Goal: Information Seeking & Learning: Learn about a topic

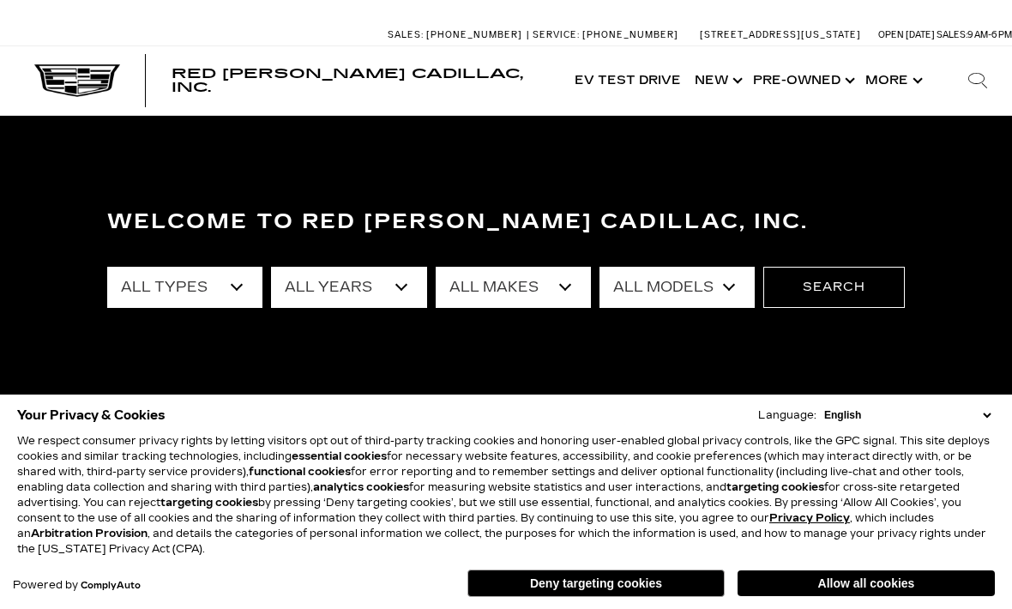
click at [589, 577] on button "Deny targeting cookies" at bounding box center [595, 583] width 257 height 27
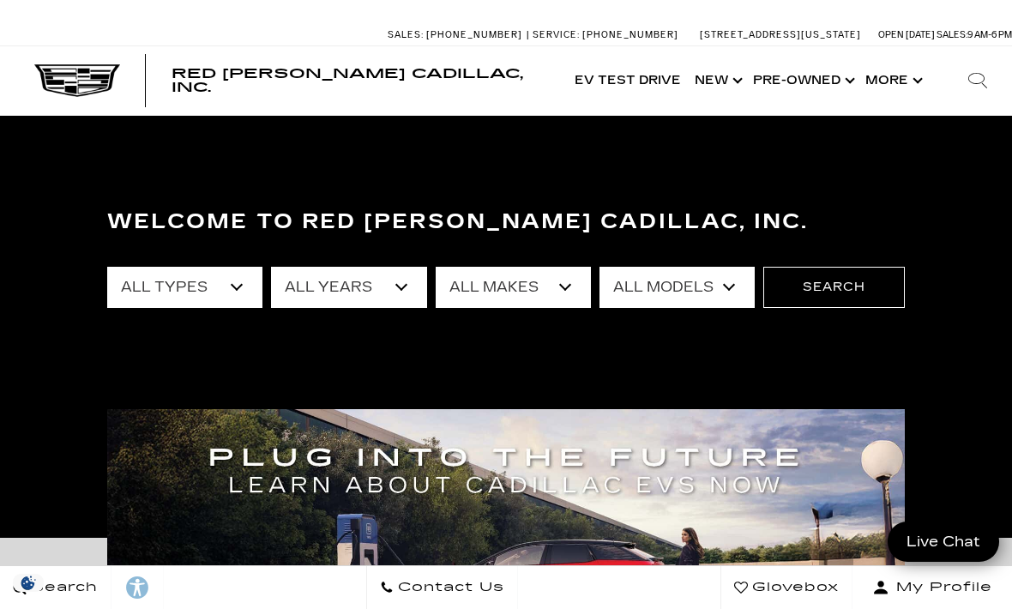
click at [805, 79] on link "Show Pre-Owned" at bounding box center [802, 80] width 112 height 69
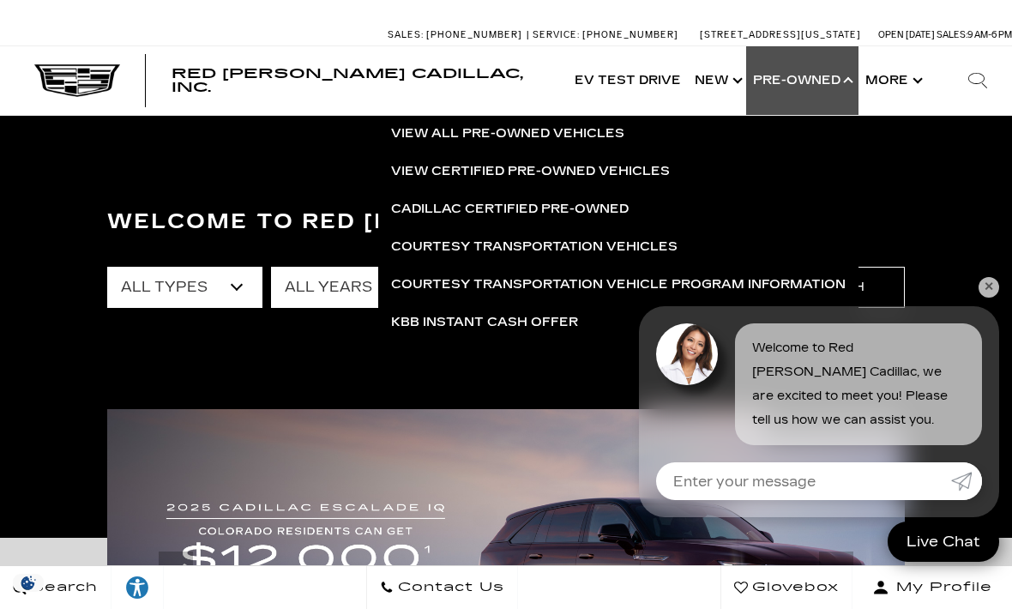
click at [648, 163] on link "View Certified Pre-Owned Vehicles" at bounding box center [618, 172] width 480 height 38
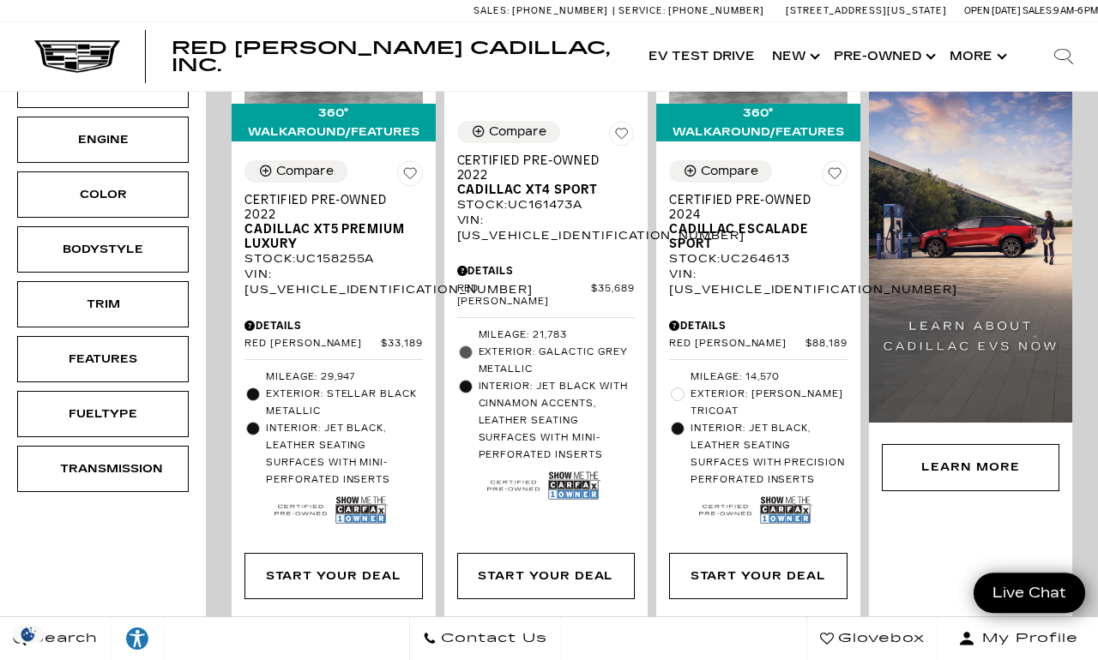
scroll to position [558, 0]
click at [353, 528] on img at bounding box center [361, 510] width 52 height 35
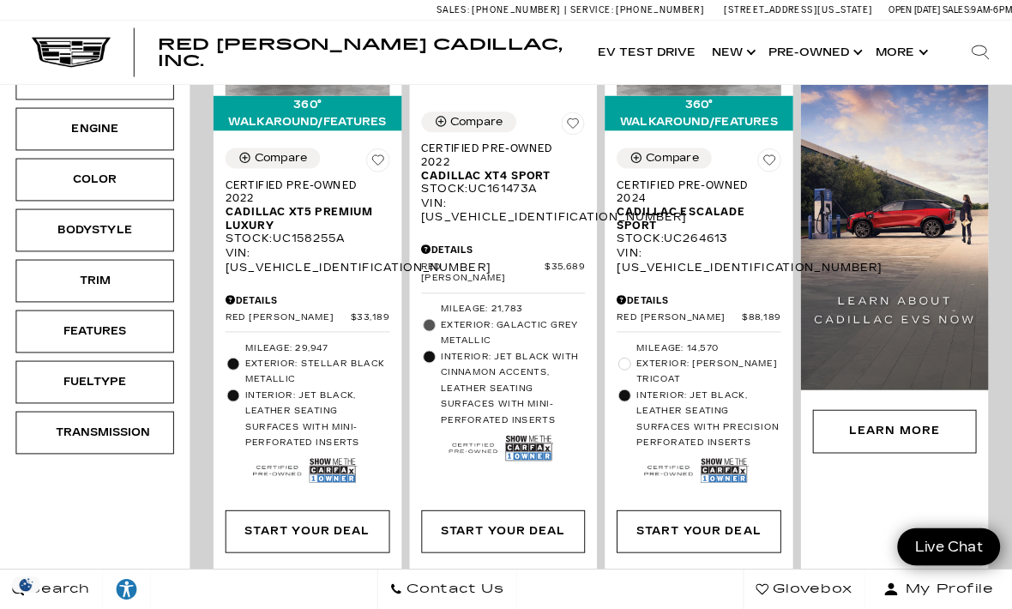
scroll to position [594, 0]
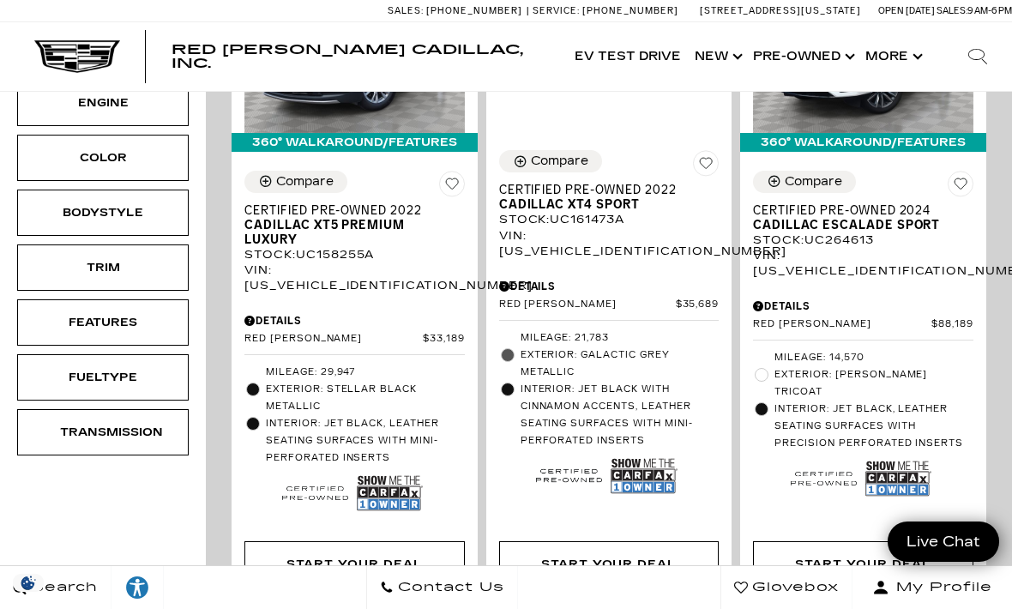
click at [643, 454] on img at bounding box center [644, 476] width 66 height 44
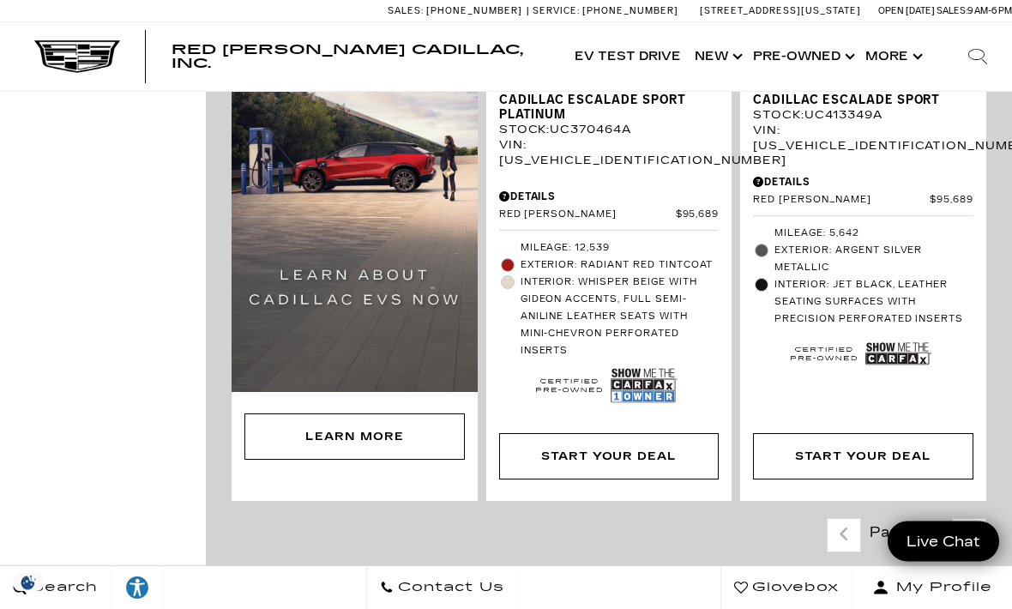
scroll to position [1383, 0]
click at [649, 363] on img at bounding box center [644, 385] width 66 height 44
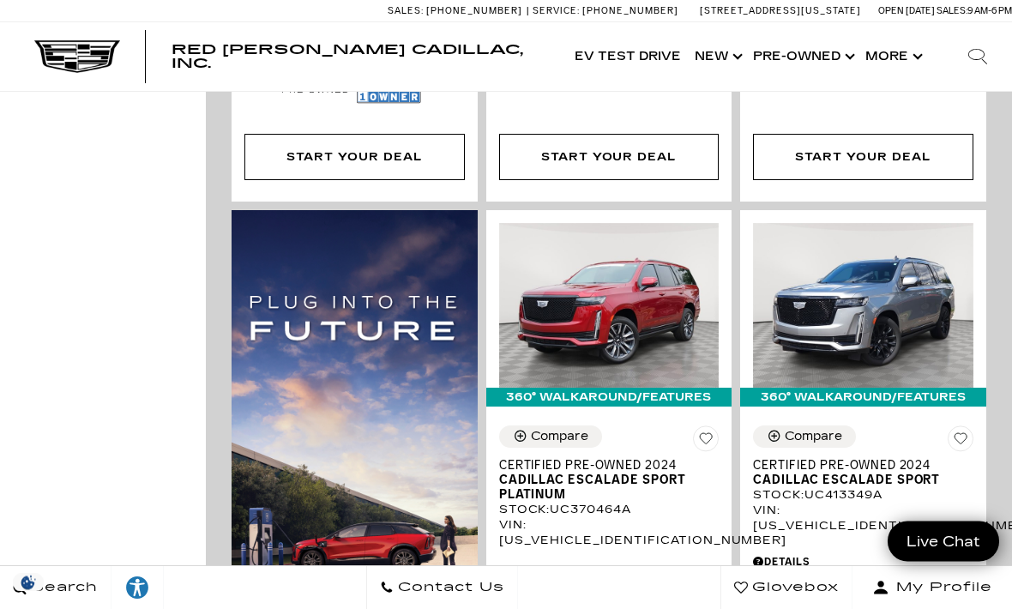
scroll to position [944, 0]
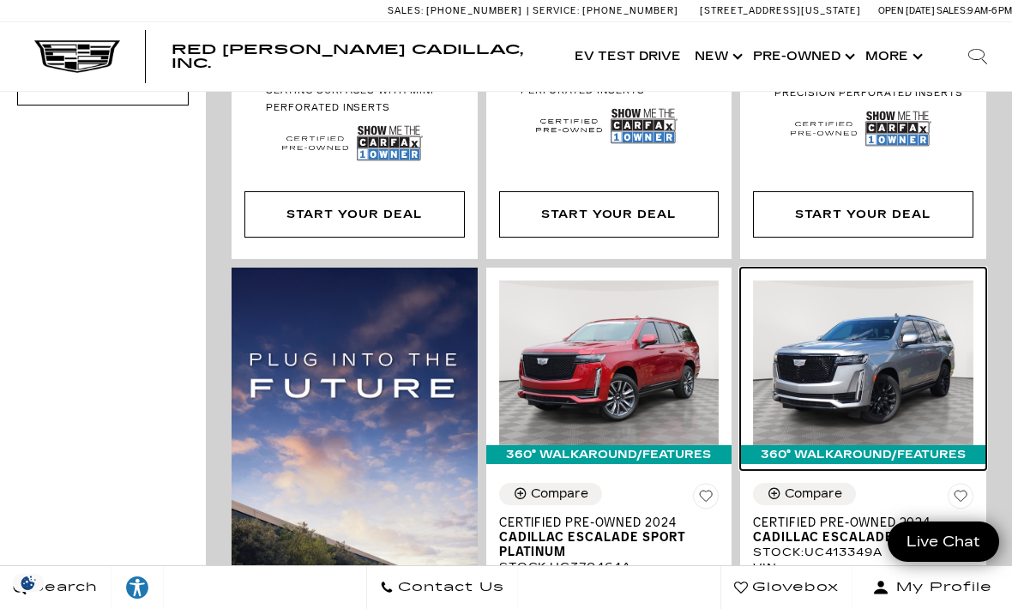
click at [857, 295] on img at bounding box center [863, 362] width 220 height 165
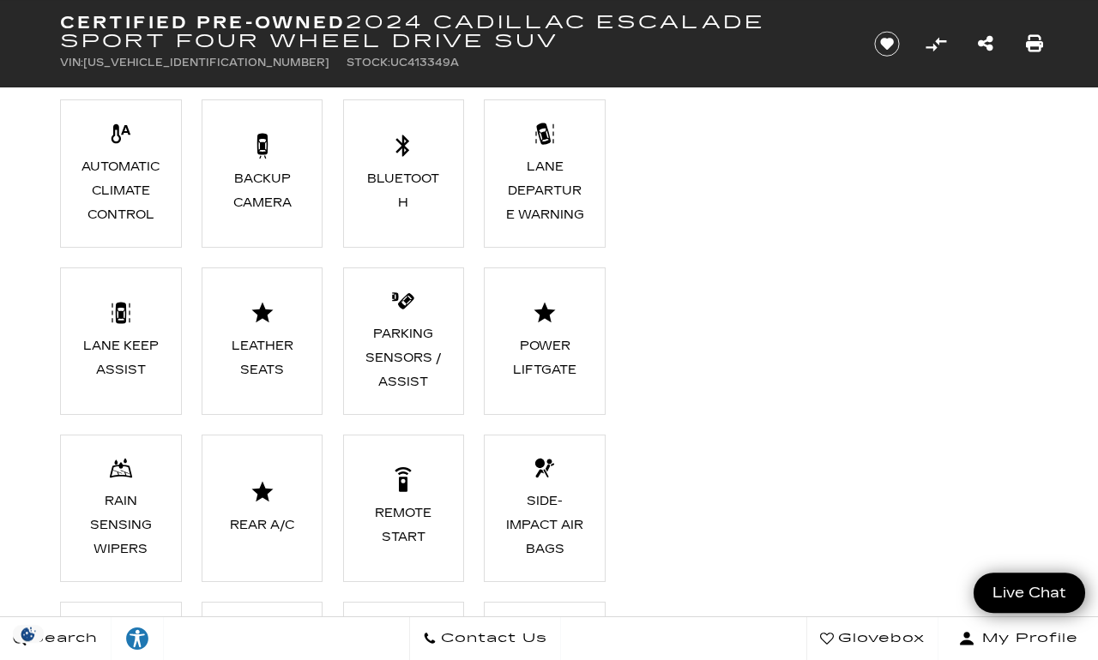
scroll to position [989, 0]
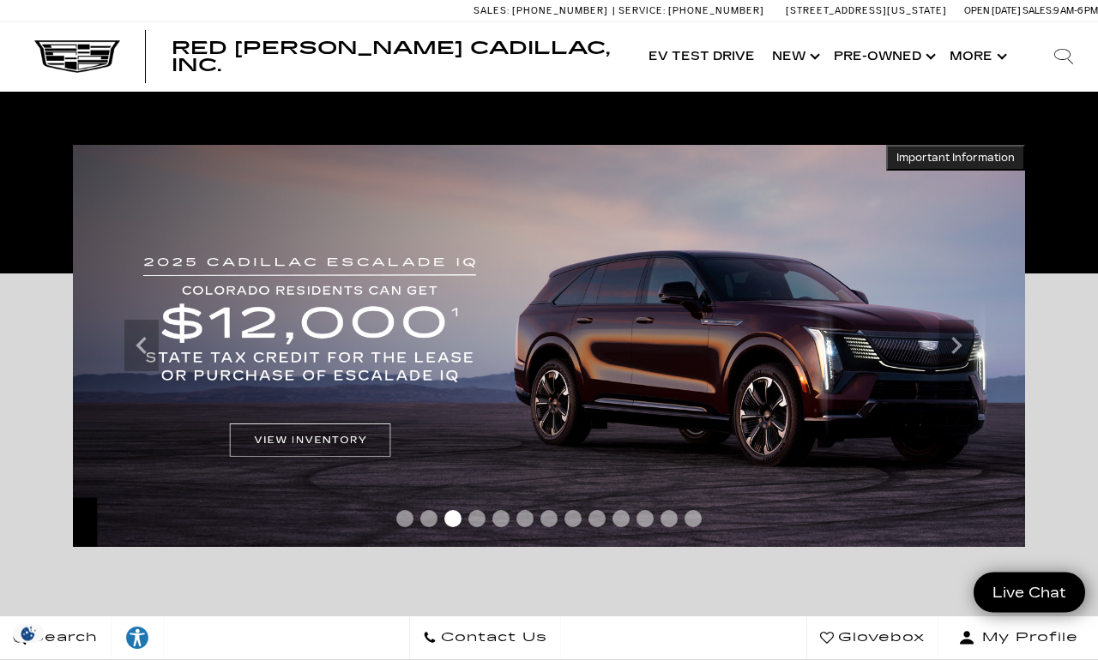
scroll to position [265, 0]
click at [856, 51] on link "Show Pre-Owned" at bounding box center [883, 56] width 116 height 69
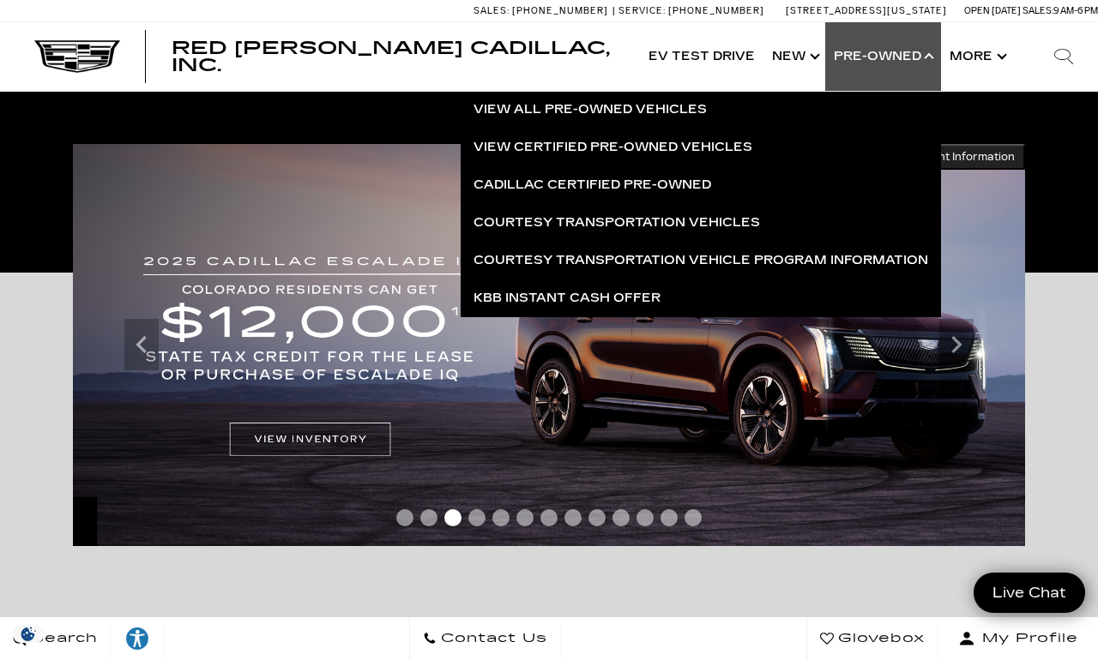
click at [618, 189] on link "Cadillac Certified Pre-Owned" at bounding box center [701, 185] width 480 height 38
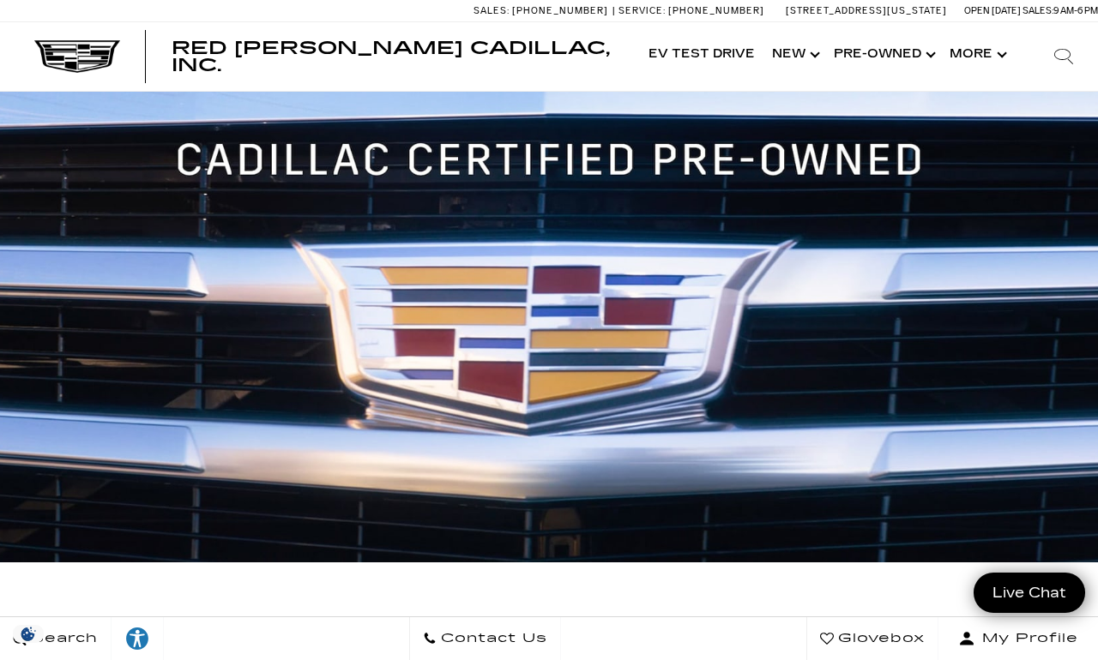
click at [890, 57] on link "Show Pre-Owned" at bounding box center [883, 55] width 116 height 69
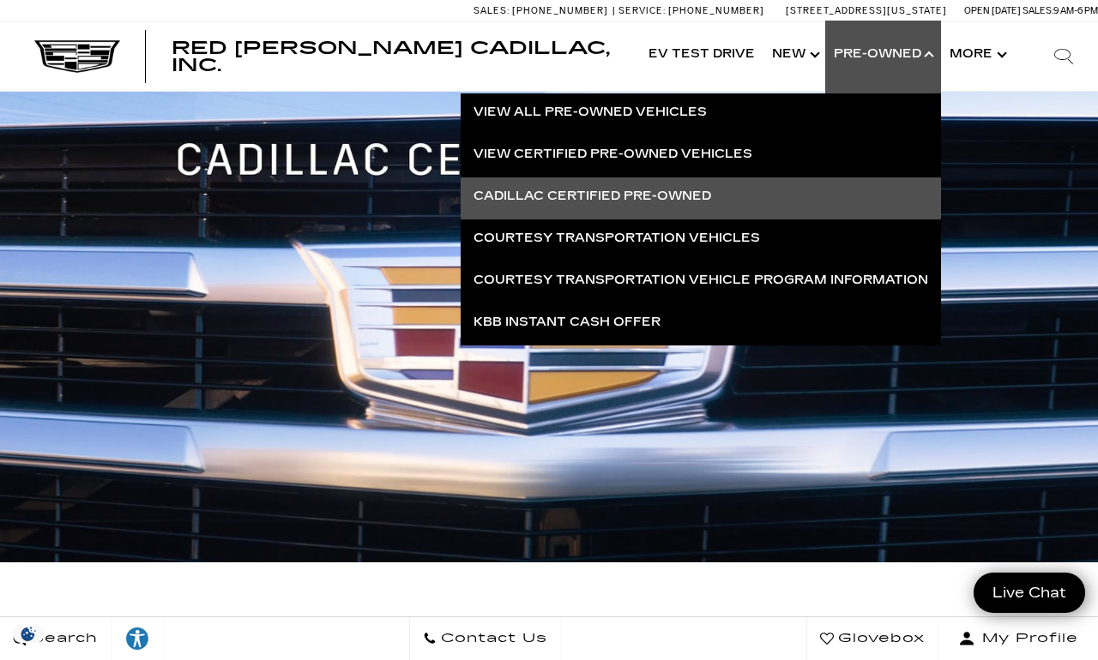
click at [695, 143] on link "View Certified Pre-Owned Vehicles" at bounding box center [701, 155] width 480 height 38
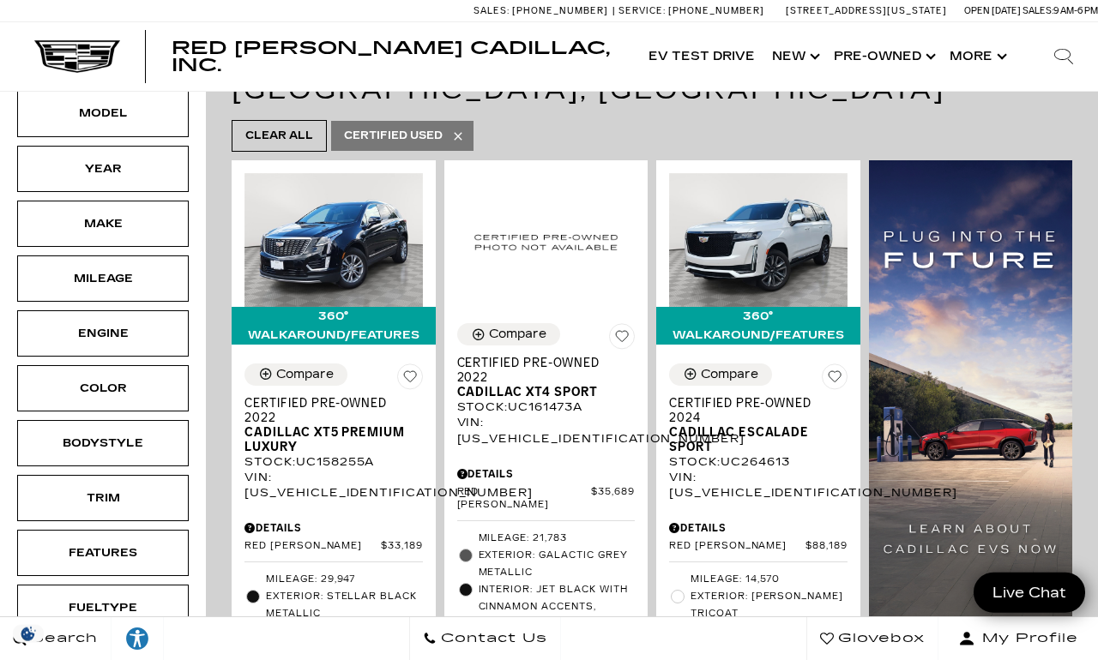
scroll to position [364, 0]
click at [319, 431] on span "Cadillac XT5 Premium Luxury" at bounding box center [327, 439] width 166 height 29
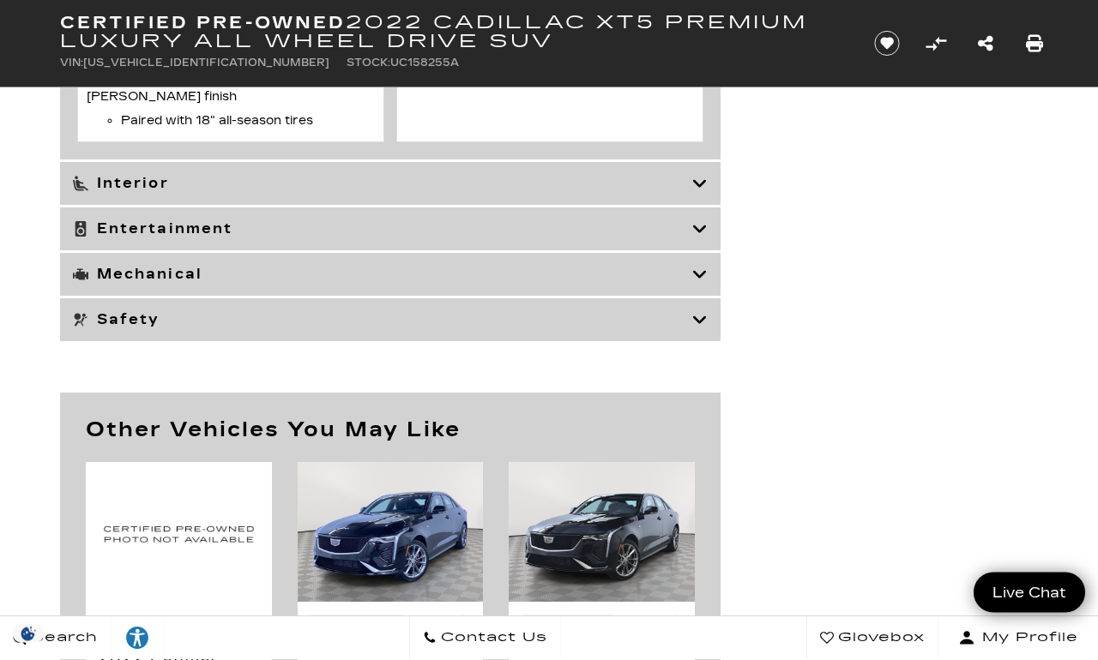
scroll to position [4446, 0]
click at [690, 329] on h3 "Safety" at bounding box center [382, 319] width 619 height 17
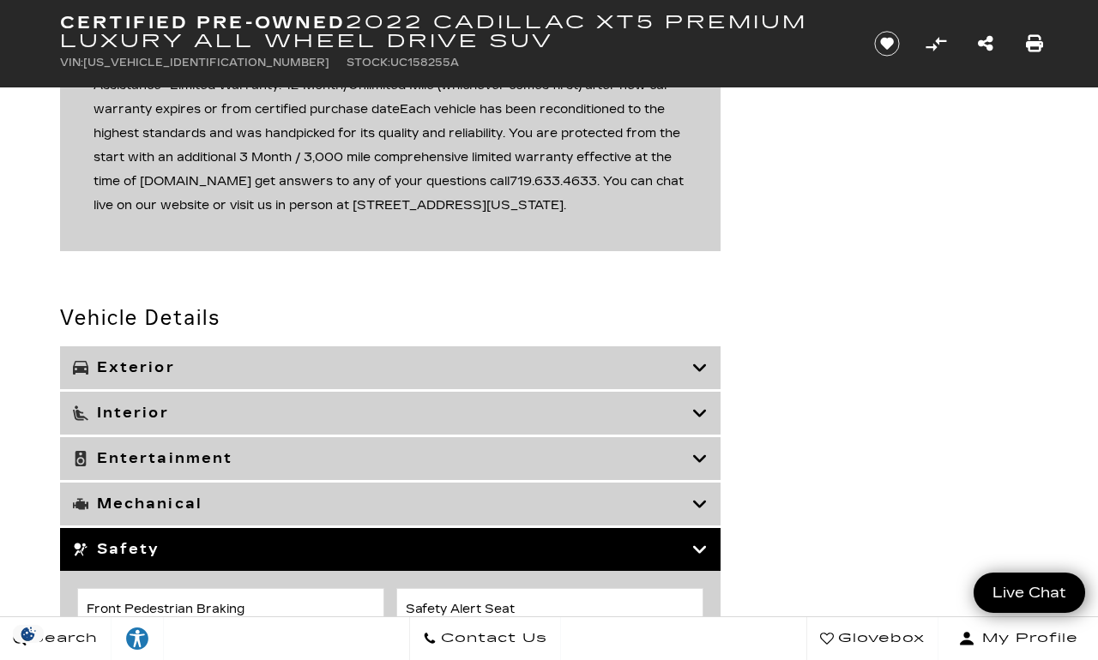
scroll to position [2580, 0]
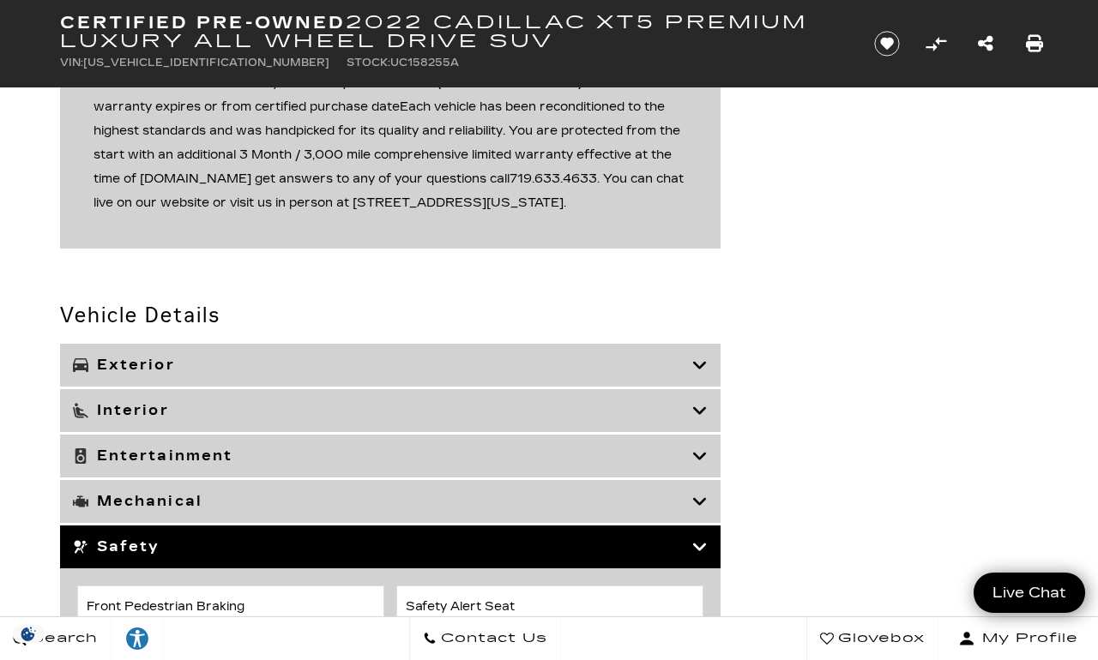
click at [666, 569] on div "Safety" at bounding box center [390, 547] width 660 height 43
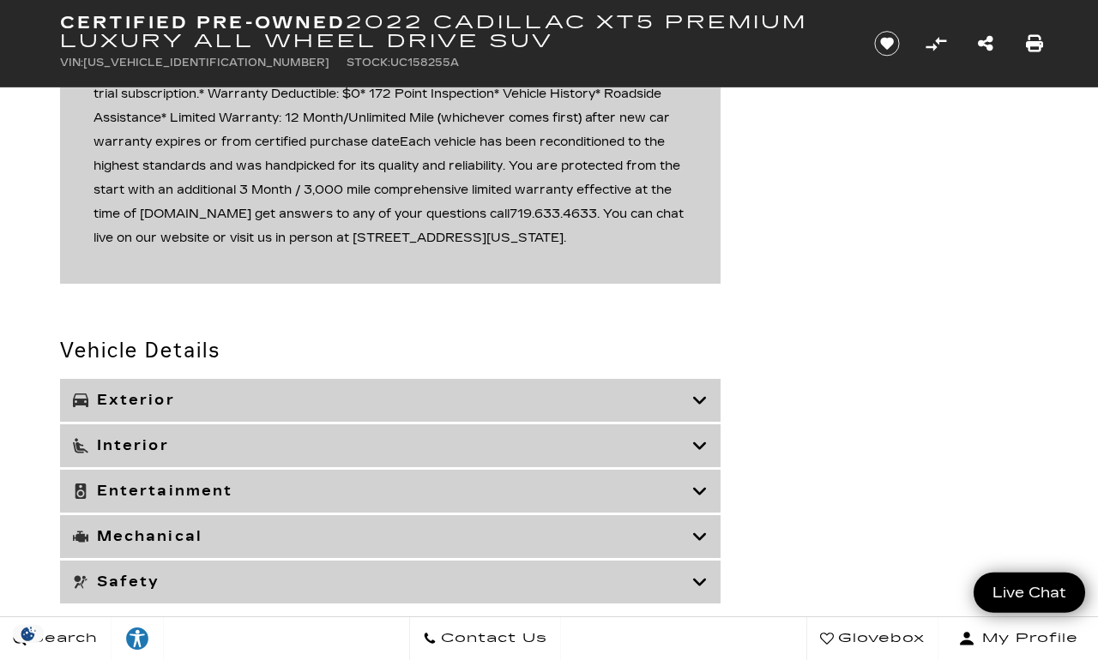
click at [690, 452] on h3 "Interior" at bounding box center [382, 445] width 619 height 17
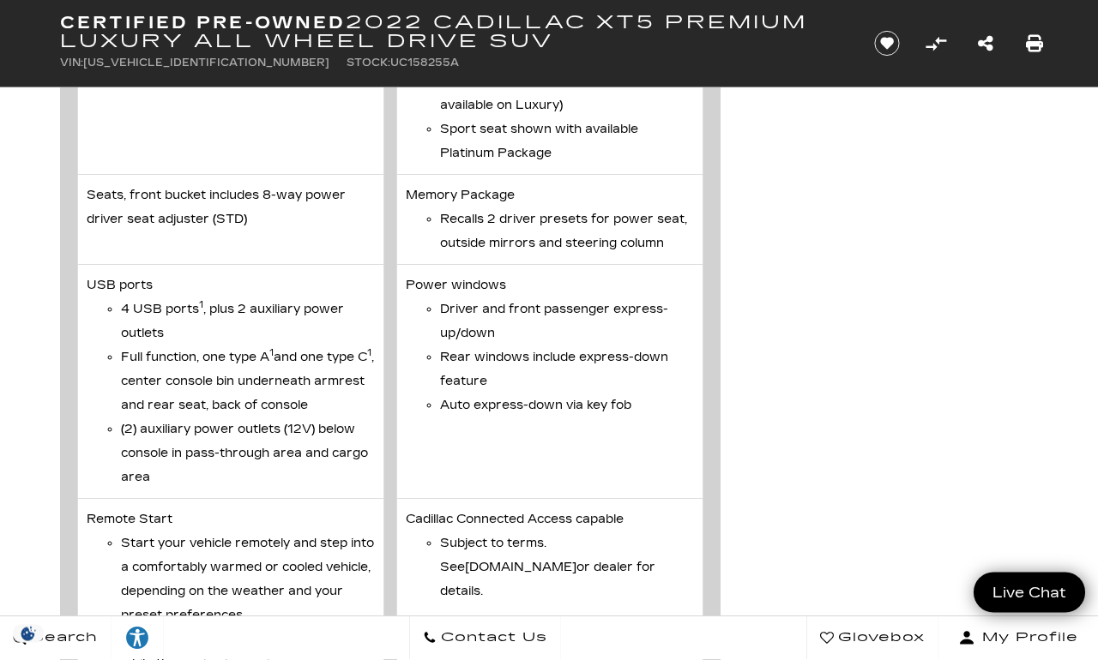
scroll to position [4567, 0]
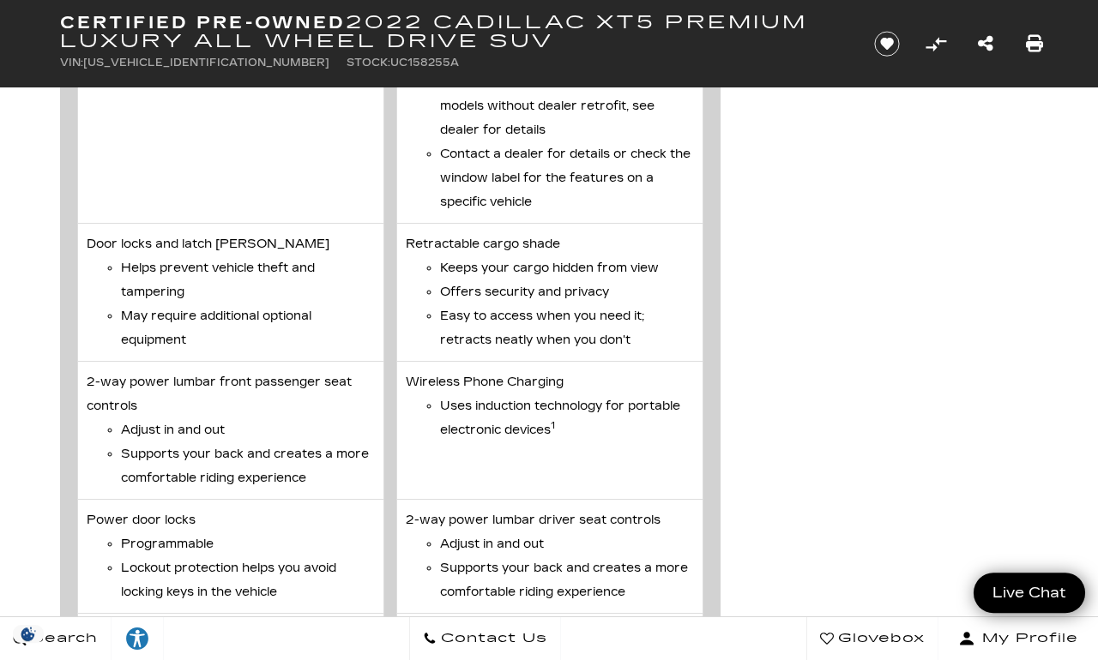
click at [669, 472] on li "Wireless Phone Charging Uses induction technology for portable electronic devic…" at bounding box center [549, 431] width 307 height 138
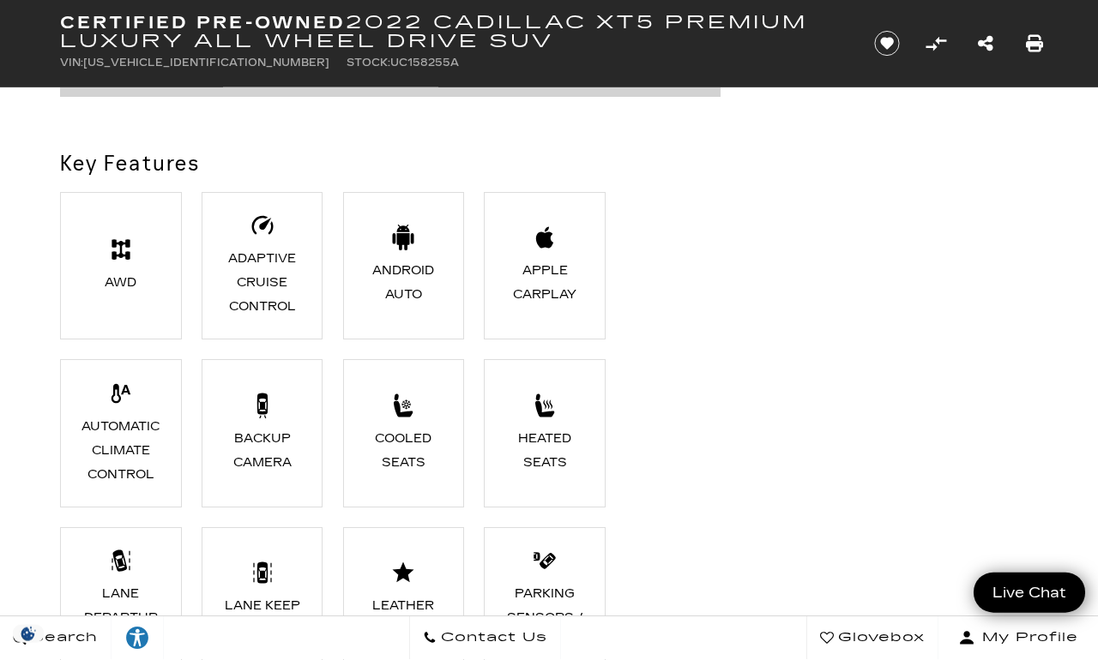
scroll to position [1317, 0]
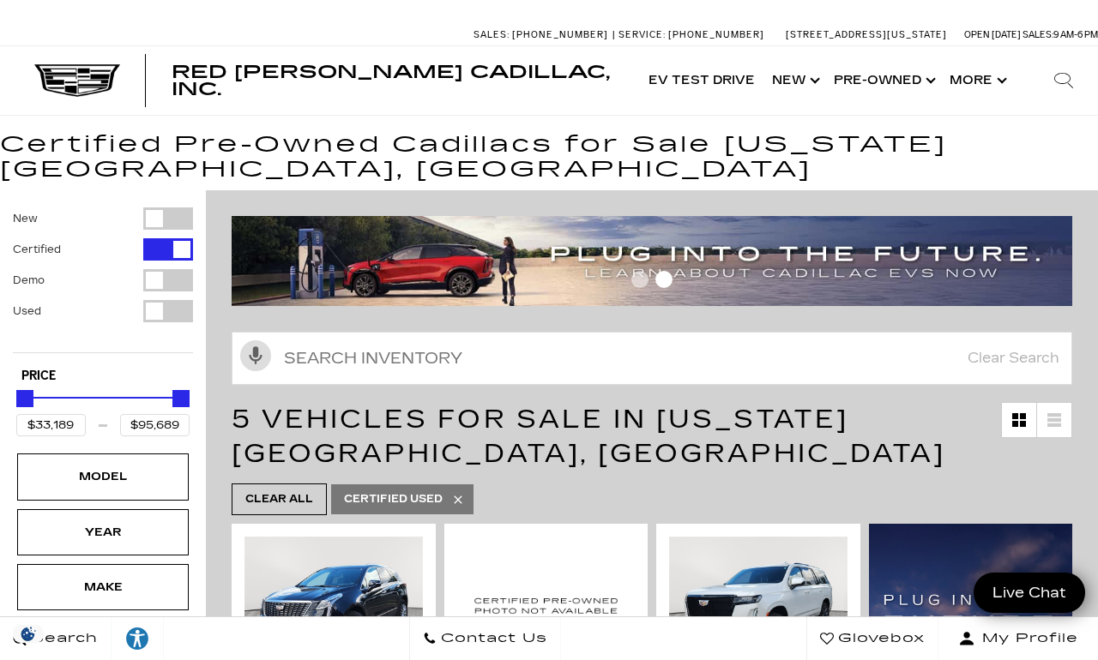
click at [975, 74] on button "Show More" at bounding box center [976, 80] width 71 height 69
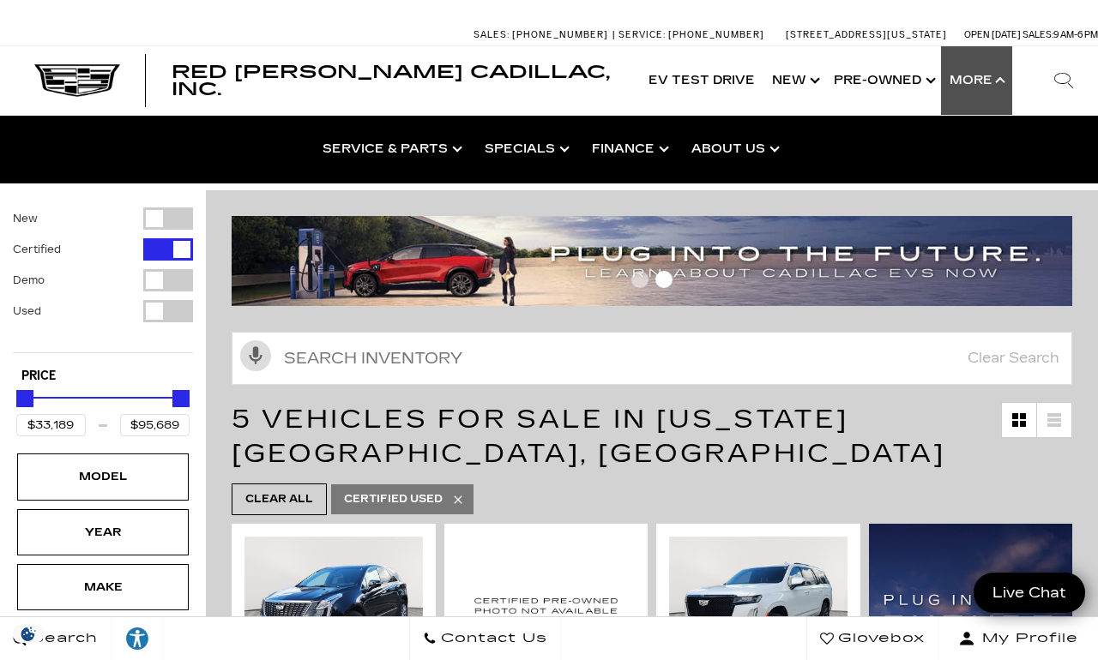
click at [0, 0] on link "Meet Our Staff" at bounding box center [0, 0] width 0 height 0
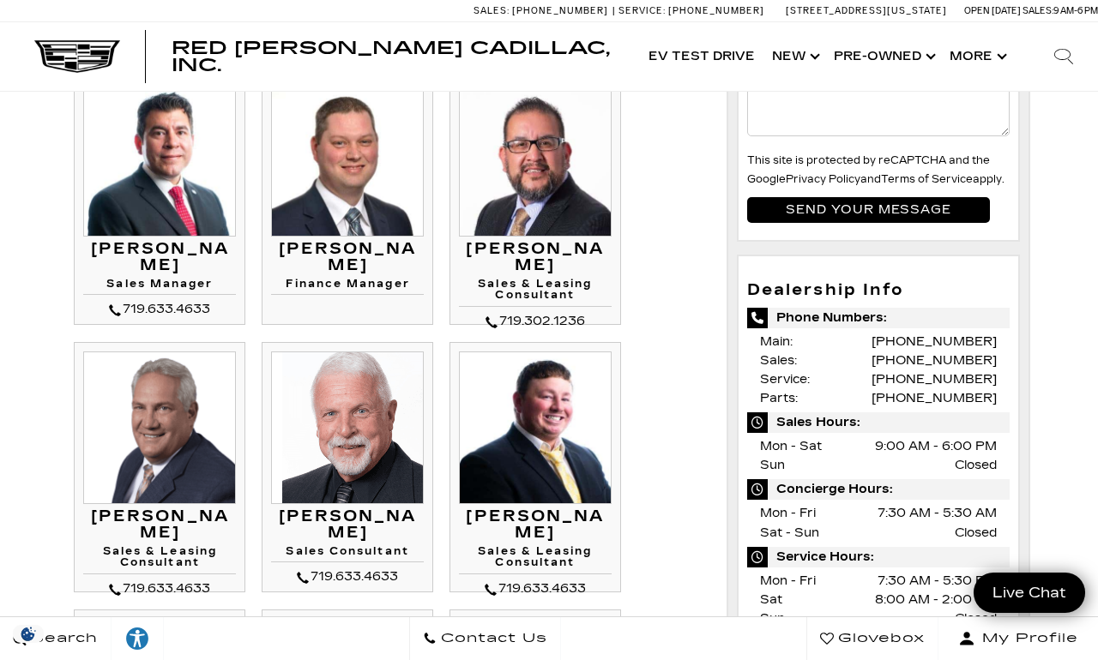
scroll to position [431, 0]
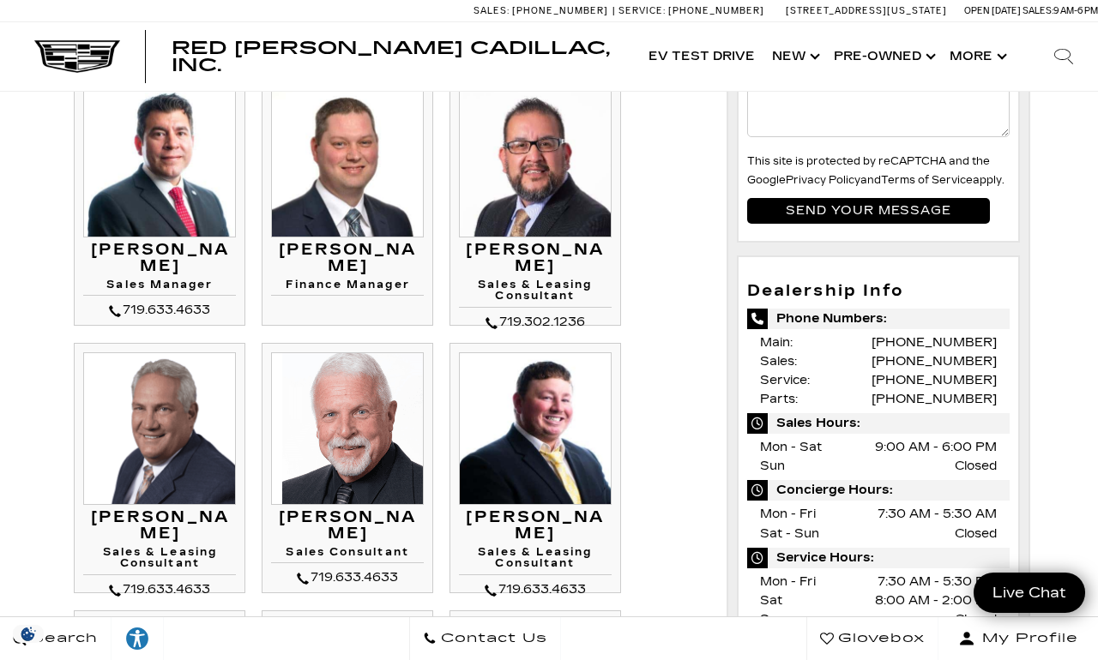
click at [343, 417] on img at bounding box center [347, 429] width 153 height 153
click at [356, 433] on img at bounding box center [347, 429] width 153 height 153
click at [353, 492] on img at bounding box center [347, 429] width 153 height 153
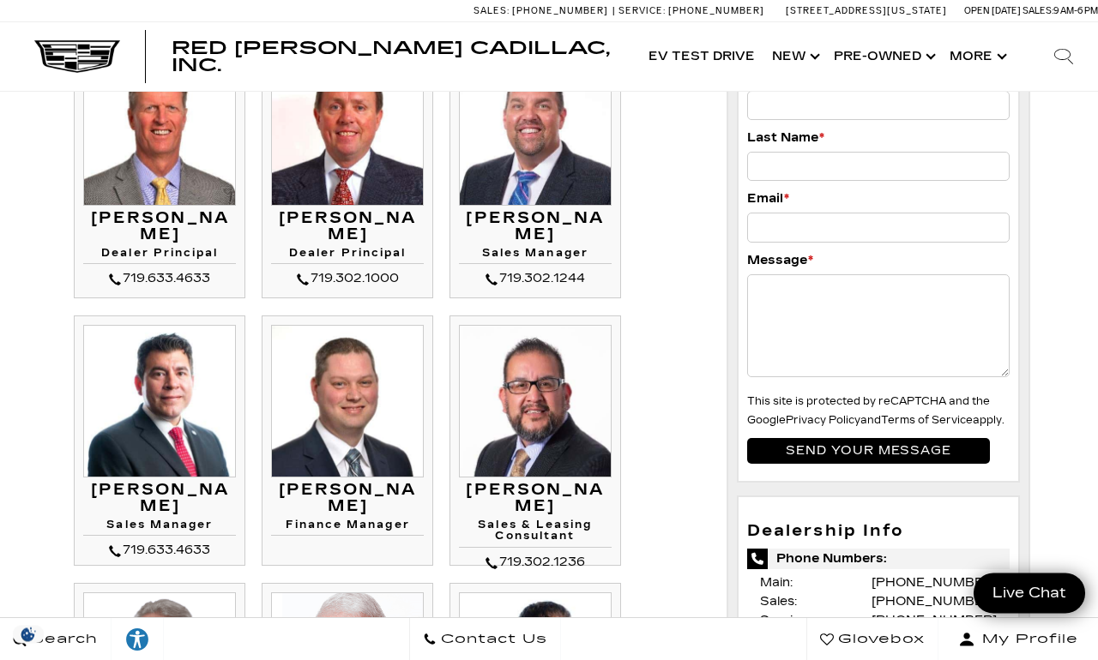
scroll to position [0, 0]
